Goal: Complete application form: Complete application form

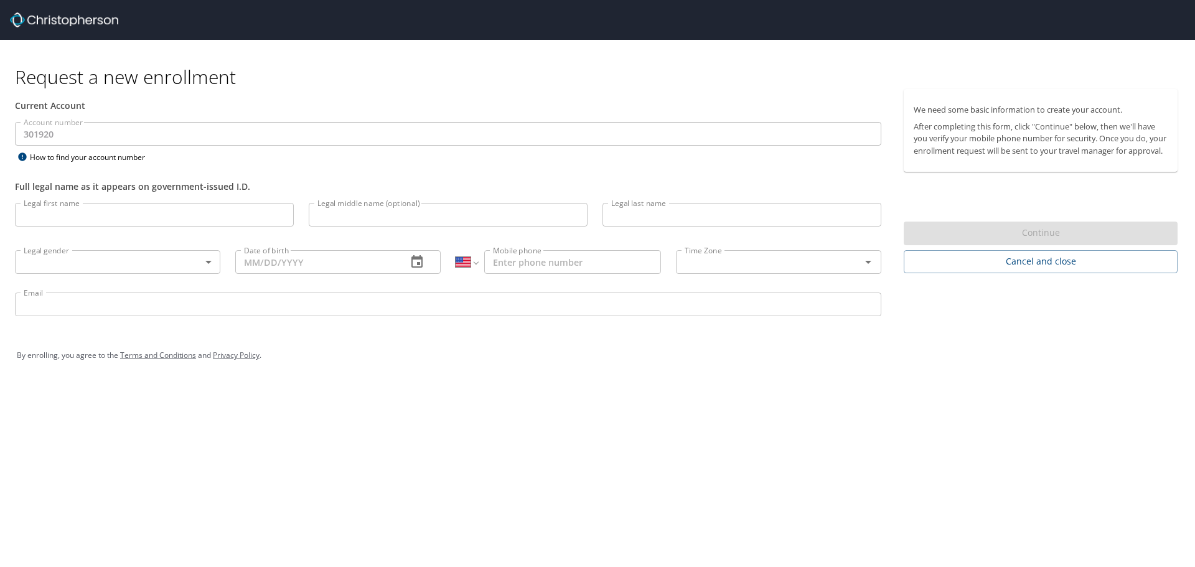
select select "US"
click at [97, 226] on input "Legal first name" at bounding box center [154, 215] width 279 height 24
type input "[PERSON_NAME]"
click at [661, 226] on input "Legal last name" at bounding box center [741, 215] width 279 height 24
type input "[PERSON_NAME]"
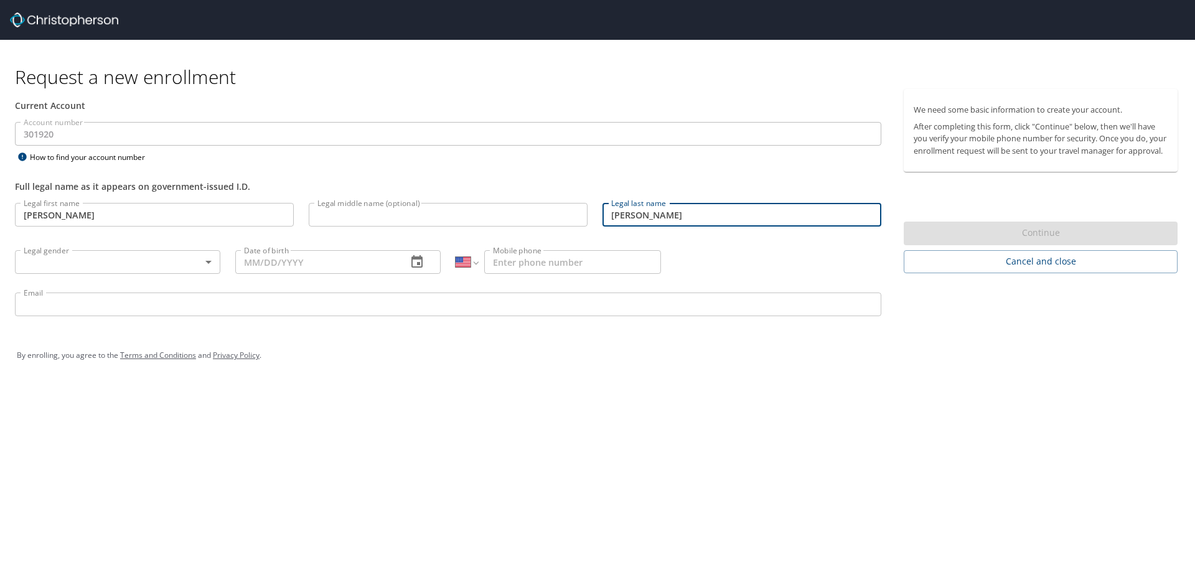
click at [93, 273] on body "Request a new enrollment Current Account Account number 301920 Account number H…" at bounding box center [597, 283] width 1195 height 567
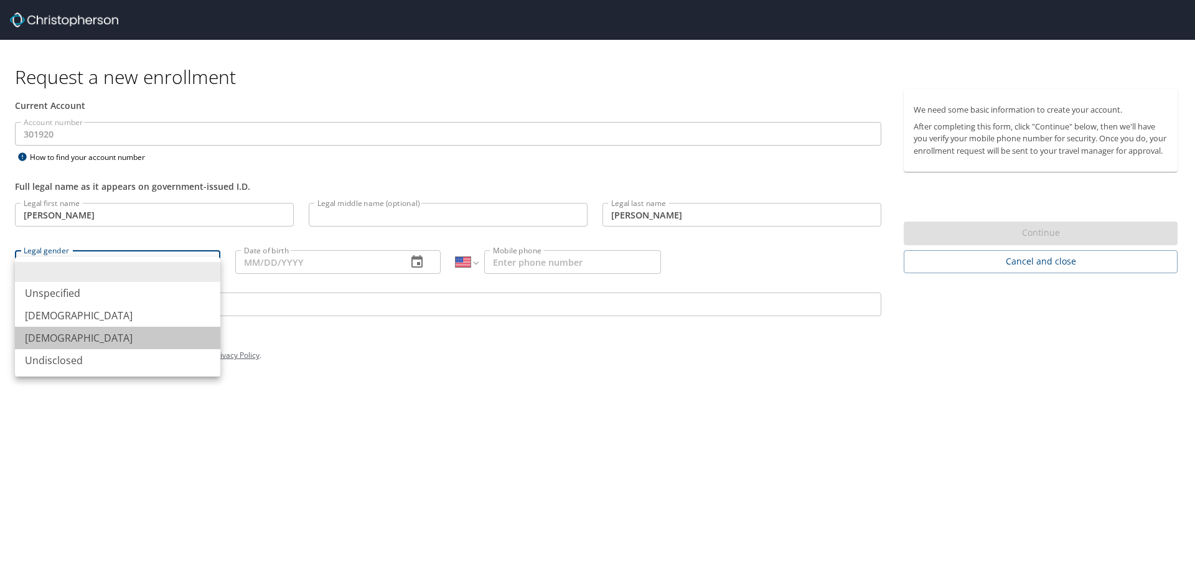
click at [62, 349] on li "[DEMOGRAPHIC_DATA]" at bounding box center [117, 338] width 205 height 22
type input "[DEMOGRAPHIC_DATA]"
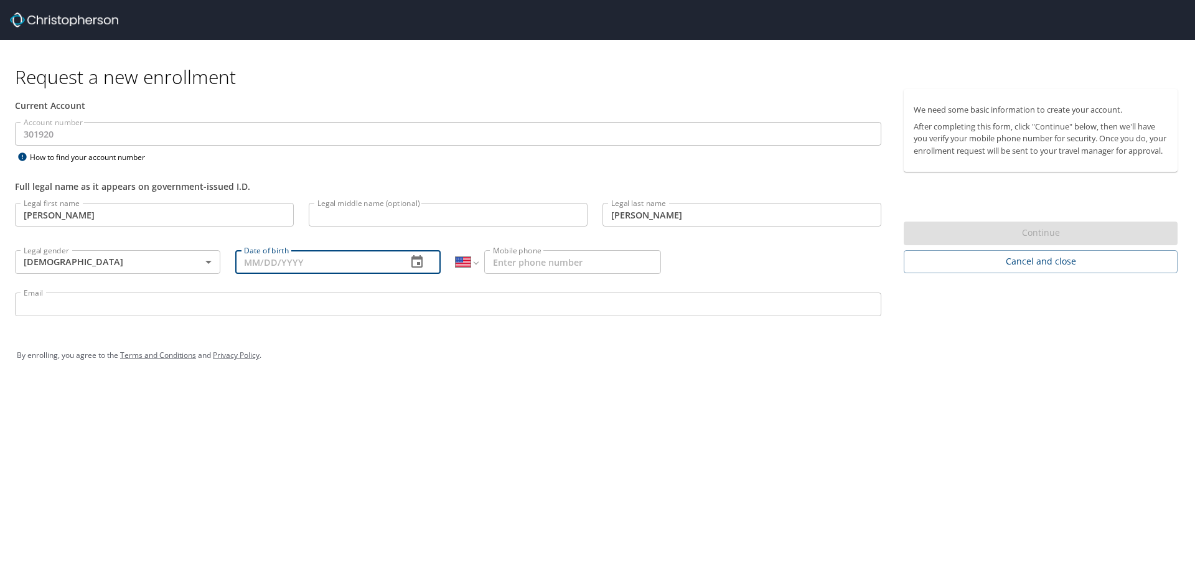
click at [245, 274] on input "Date of birth" at bounding box center [316, 262] width 162 height 24
type input "[DATE]"
click at [526, 270] on input "Mobile phone" at bounding box center [572, 262] width 177 height 24
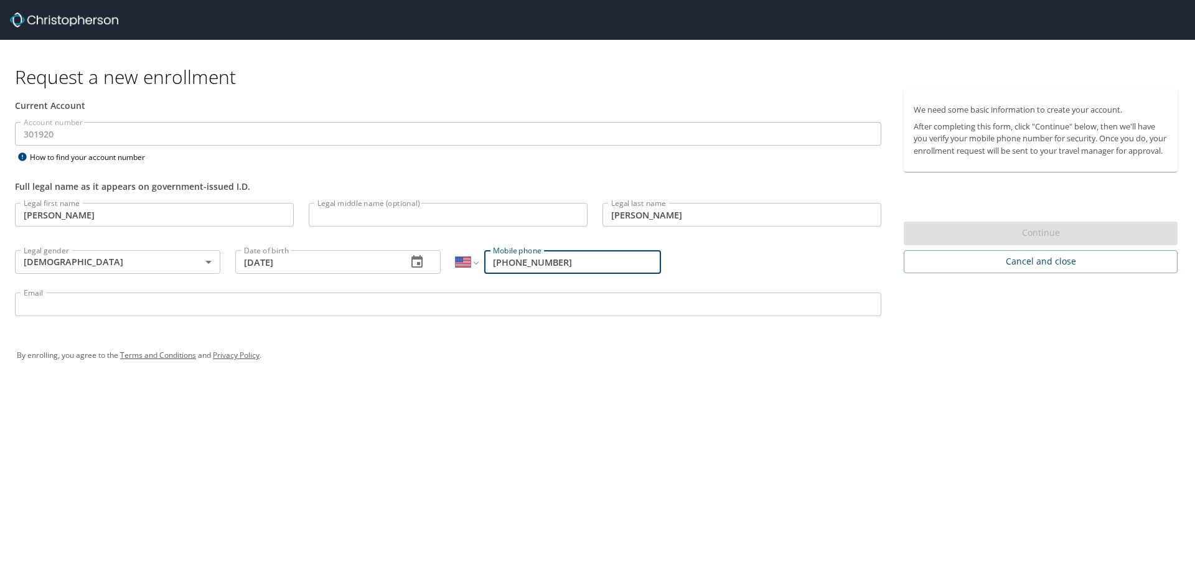
type input "[PHONE_NUMBER]"
click at [80, 316] on input "Email" at bounding box center [448, 304] width 866 height 24
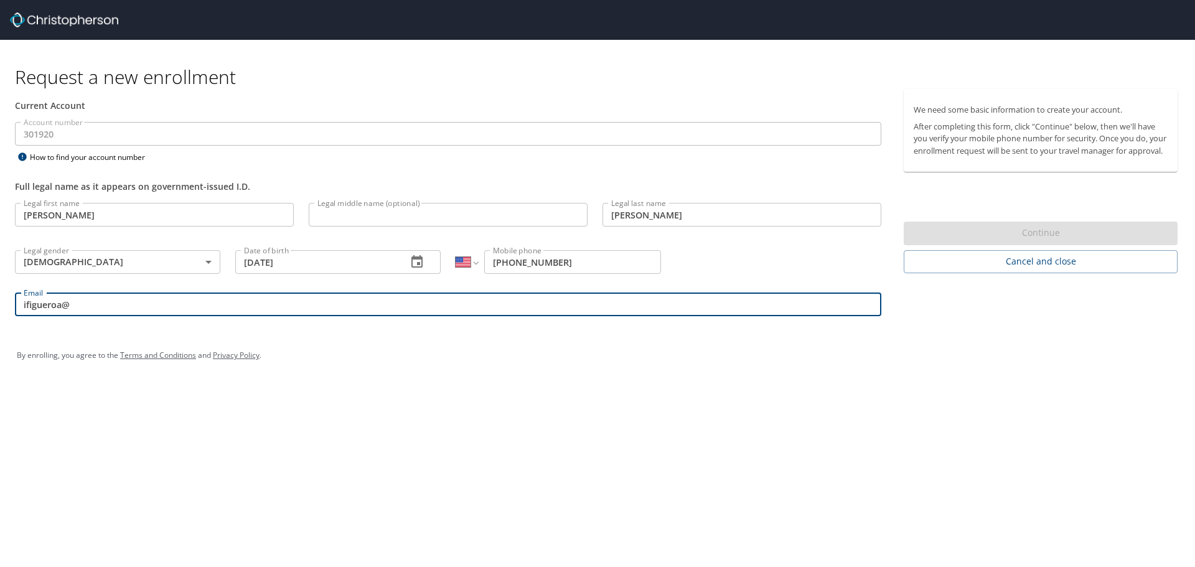
type input "[EMAIL_ADDRESS][DOMAIN_NAME]"
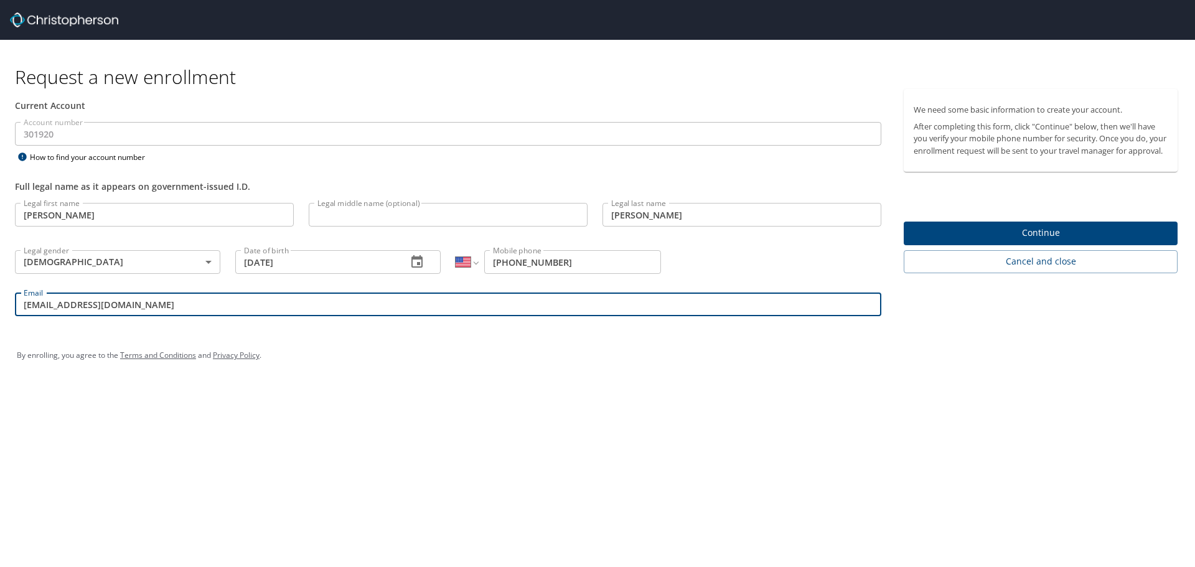
click at [1046, 241] on span "Continue" at bounding box center [1040, 233] width 254 height 16
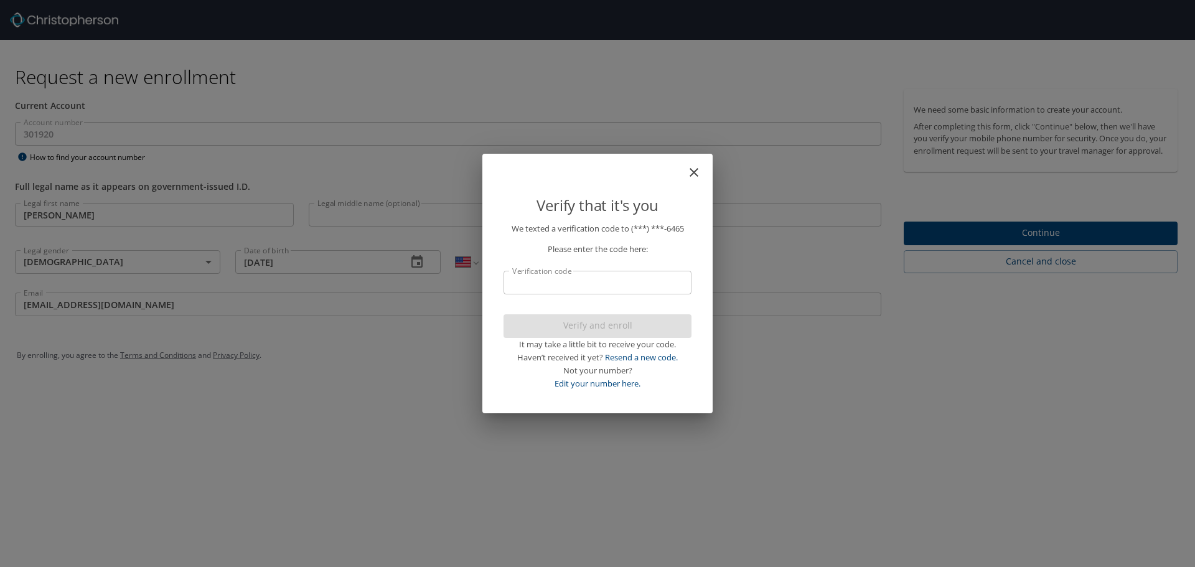
click at [575, 279] on input "Verification code" at bounding box center [597, 283] width 188 height 24
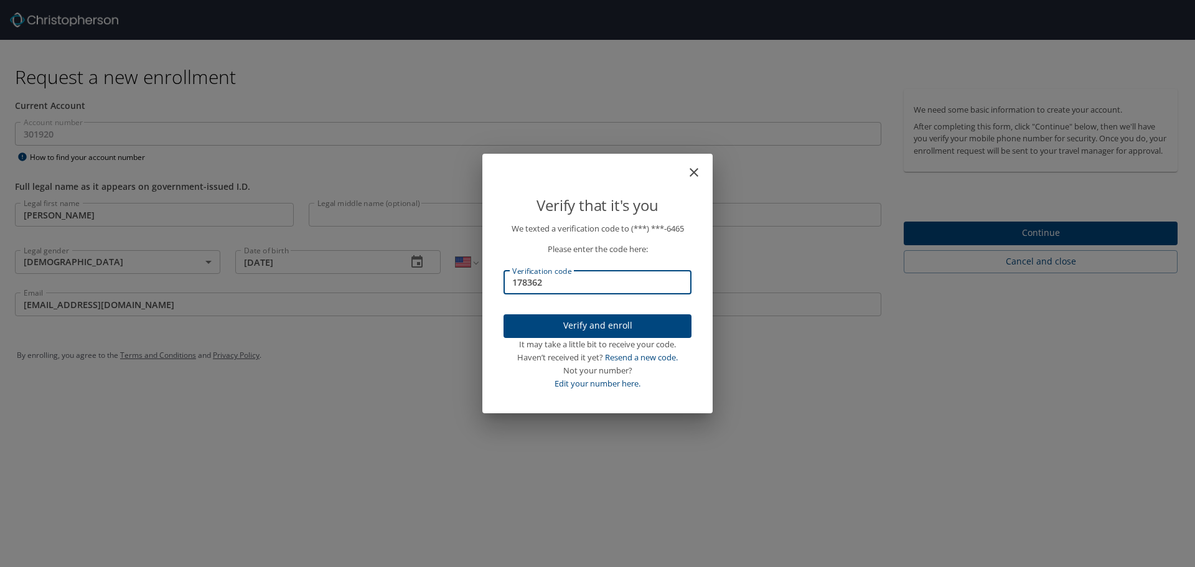
type input "178362"
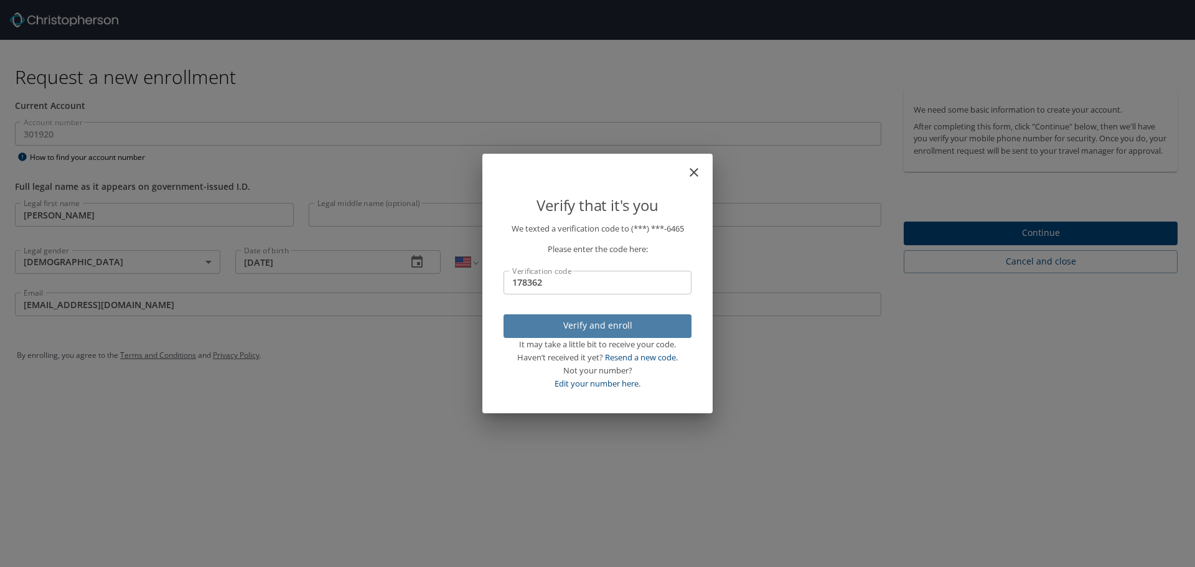
click at [592, 332] on span "Verify and enroll" at bounding box center [597, 326] width 168 height 16
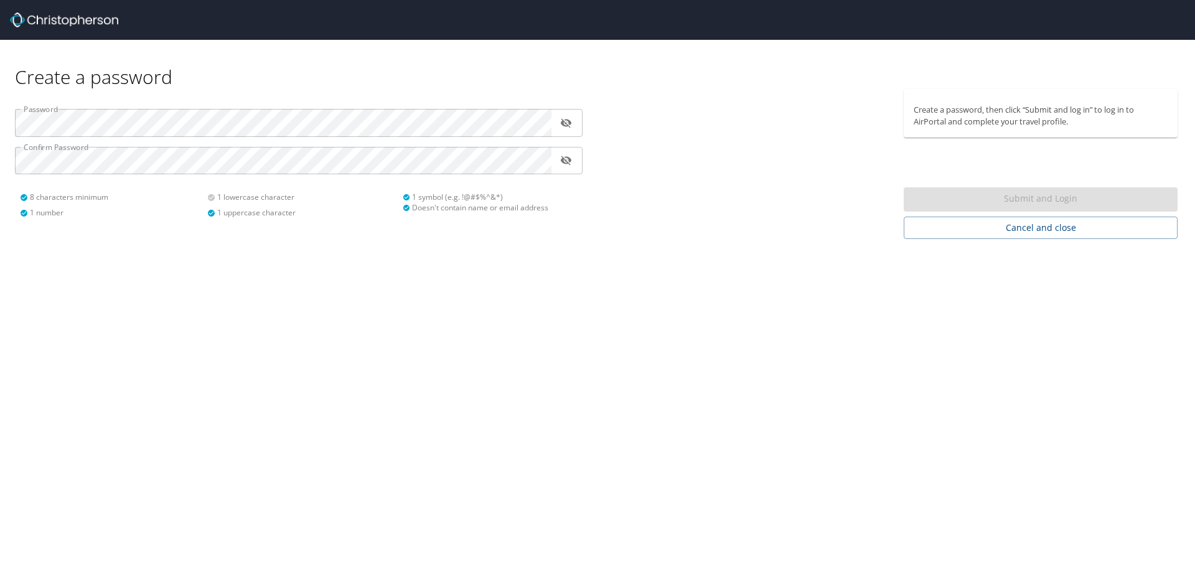
click at [322, 361] on div "Create a password Password ​ Confirm Password ​ 8 characters minimum 1 number 1…" at bounding box center [597, 283] width 1195 height 567
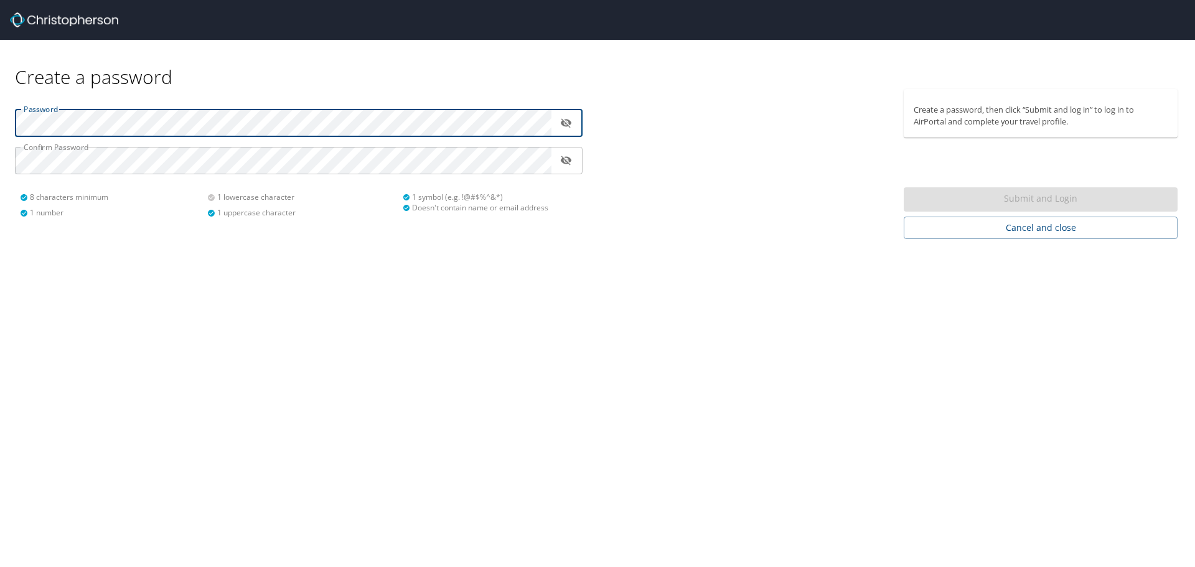
click at [0, 130] on html "Create a password Password ​ Confirm Password ​ 8 characters minimum 1 number 1…" at bounding box center [597, 283] width 1195 height 567
click at [571, 123] on icon "toggle password visibility" at bounding box center [565, 122] width 11 height 9
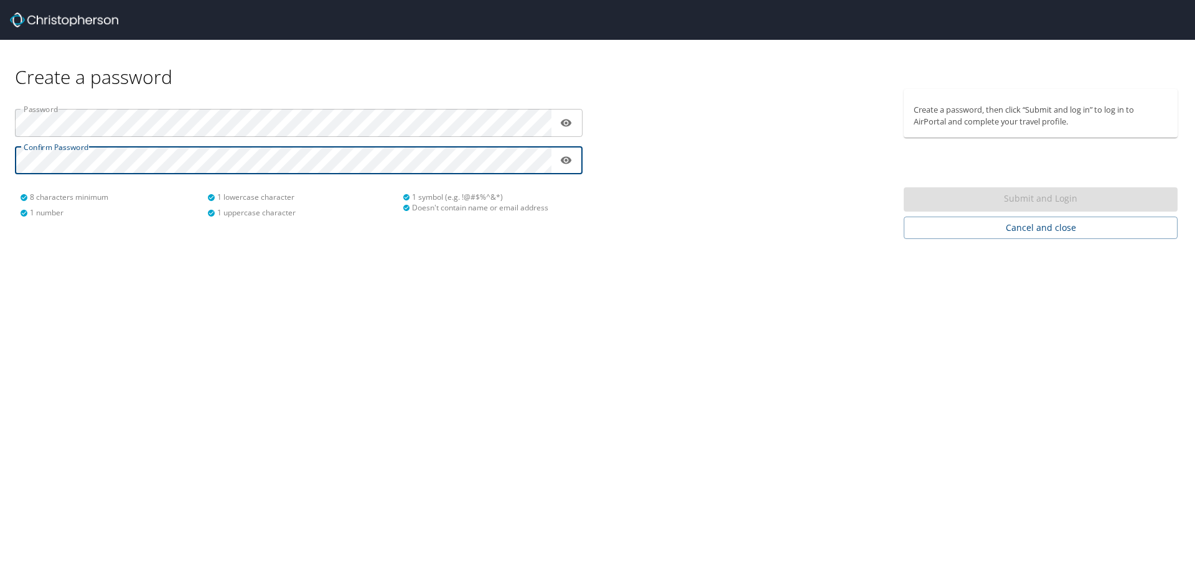
click at [0, 157] on html "Create a password Password ​ Confirm Password ​ 8 characters minimum 1 number 1…" at bounding box center [597, 283] width 1195 height 567
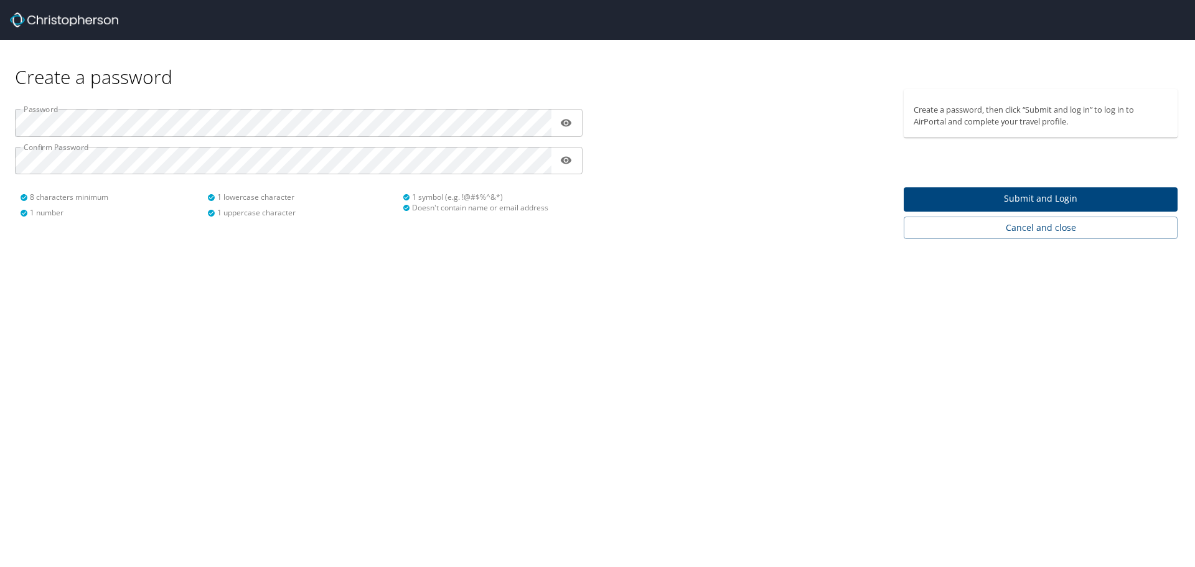
click at [1024, 207] on span "Submit and Login" at bounding box center [1040, 199] width 254 height 16
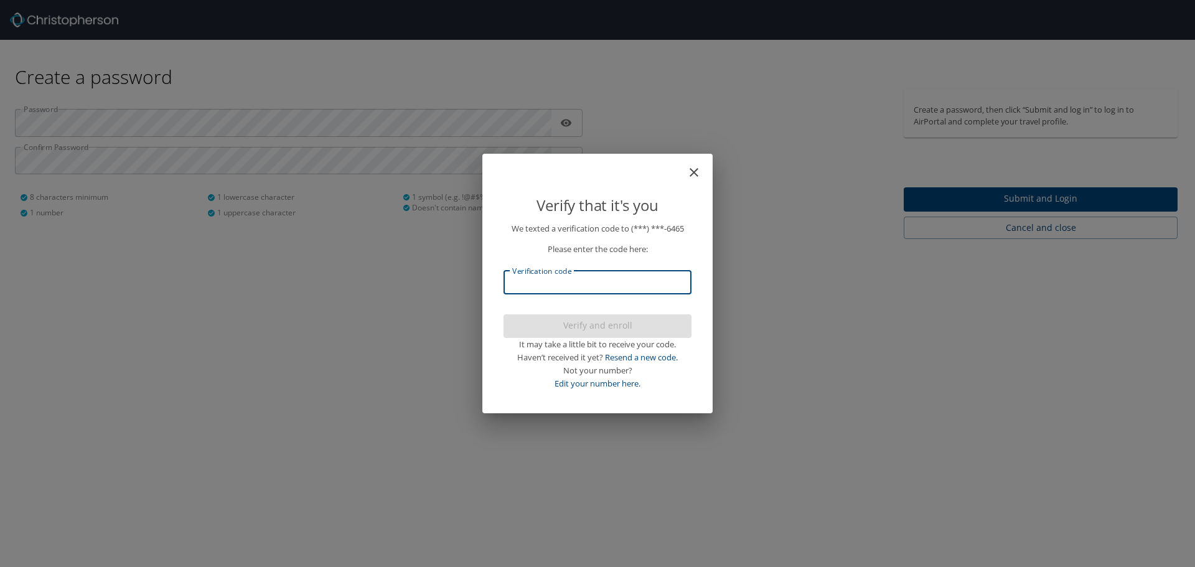
click at [552, 286] on input "Verification code" at bounding box center [597, 283] width 188 height 24
type input "182599"
click at [613, 331] on span "Verify and enroll" at bounding box center [597, 326] width 168 height 16
